Goal: Task Accomplishment & Management: Manage account settings

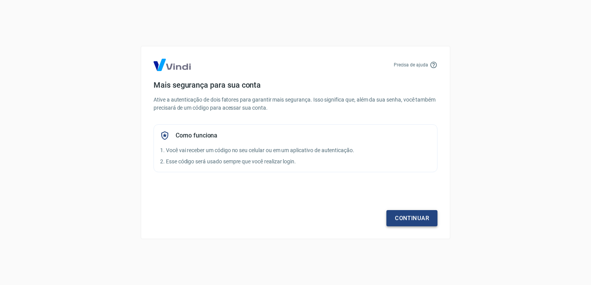
click at [432, 210] on link "Continuar" at bounding box center [411, 218] width 51 height 16
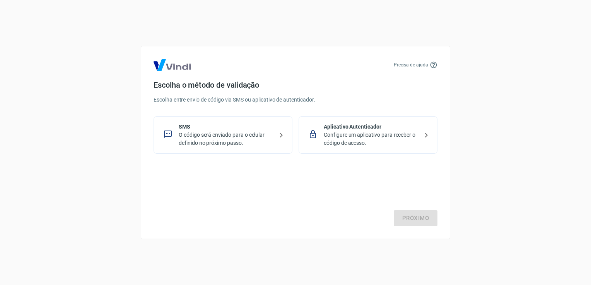
click at [333, 127] on p "Aplicativo Autenticador" at bounding box center [371, 127] width 95 height 8
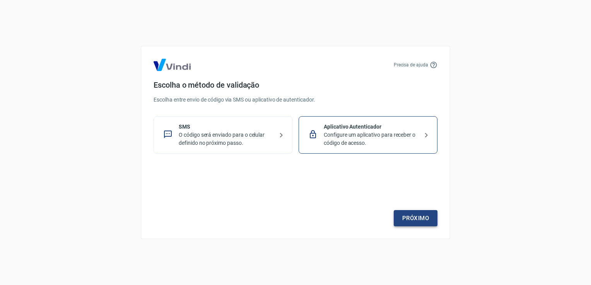
click at [415, 225] on link "Próximo" at bounding box center [416, 218] width 44 height 16
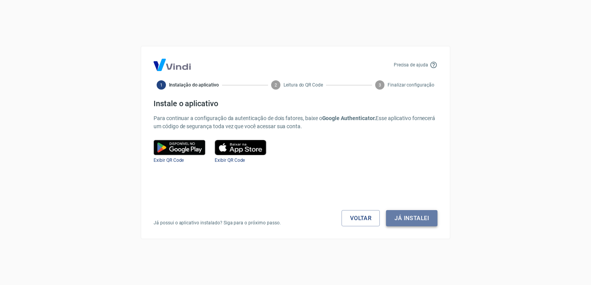
click at [418, 219] on button "Já instalei" at bounding box center [411, 218] width 51 height 16
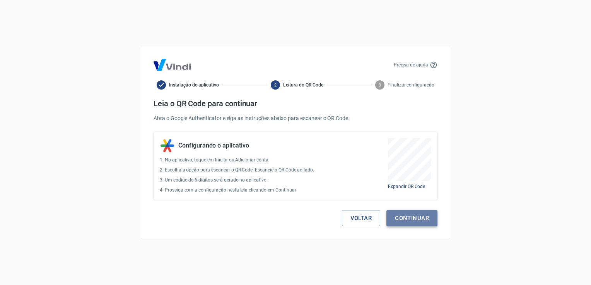
click at [423, 216] on button "Continuar" at bounding box center [411, 218] width 51 height 16
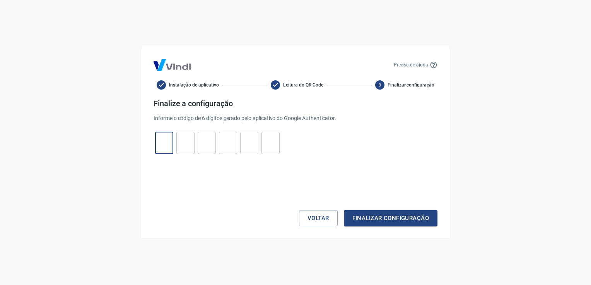
click at [164, 142] on input "tel" at bounding box center [164, 143] width 18 height 17
type input "4"
type input "8"
type input "7"
type input "1"
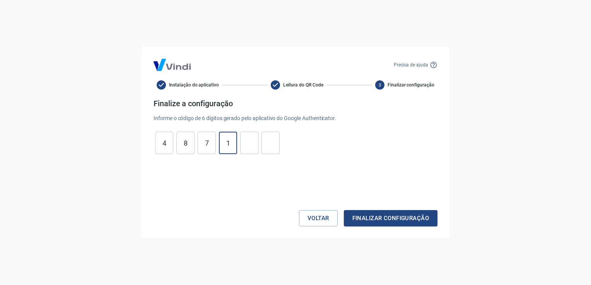
type input "1"
type input "5"
click at [344, 210] on button "Finalizar configuração" at bounding box center [391, 218] width 94 height 16
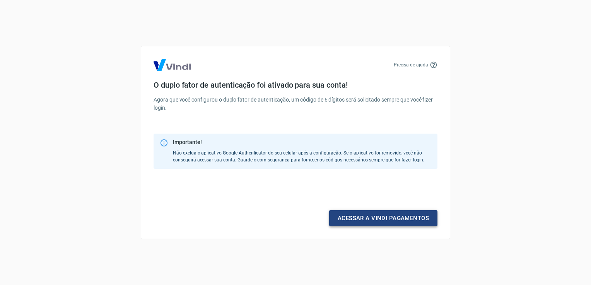
click at [395, 222] on link "Acessar a Vindi pagamentos" at bounding box center [383, 218] width 108 height 16
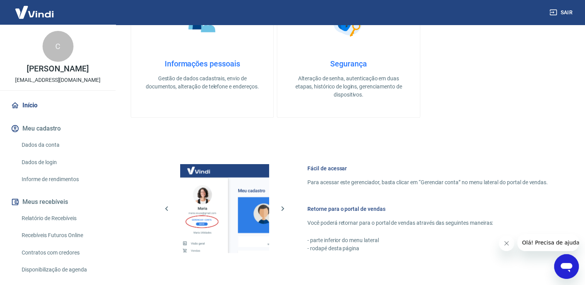
scroll to position [309, 0]
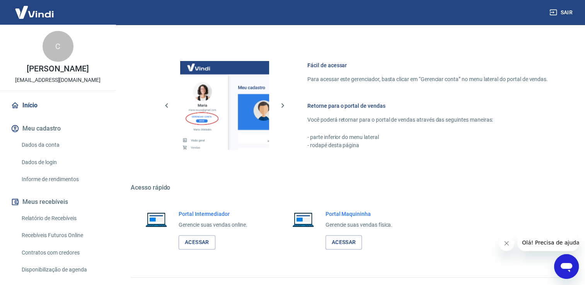
click at [207, 244] on link "Acessar" at bounding box center [197, 243] width 37 height 14
